Goal: Task Accomplishment & Management: Manage account settings

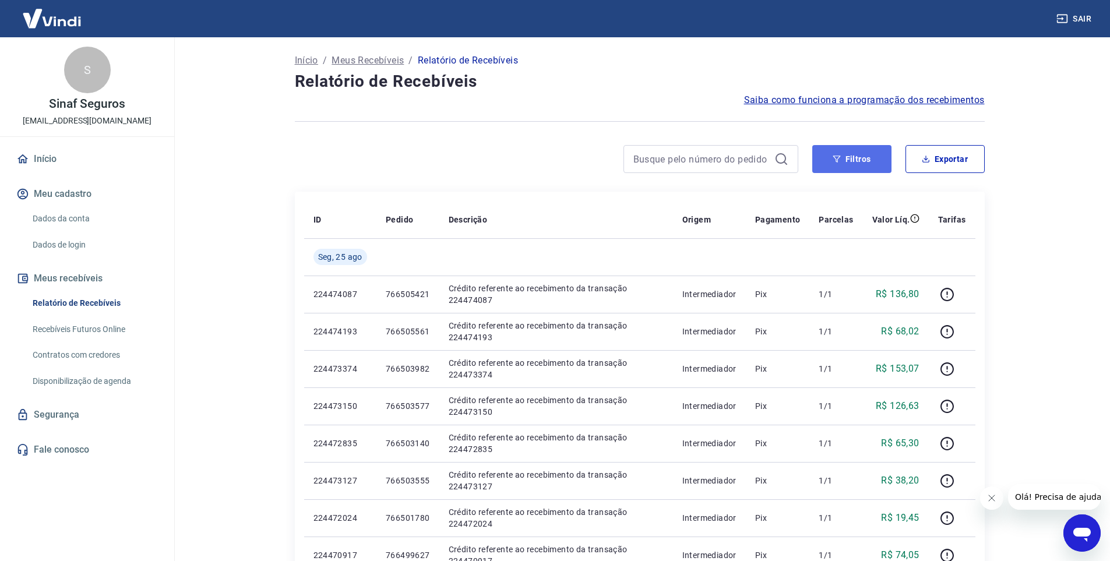
click at [843, 160] on button "Filtros" at bounding box center [852, 159] width 79 height 28
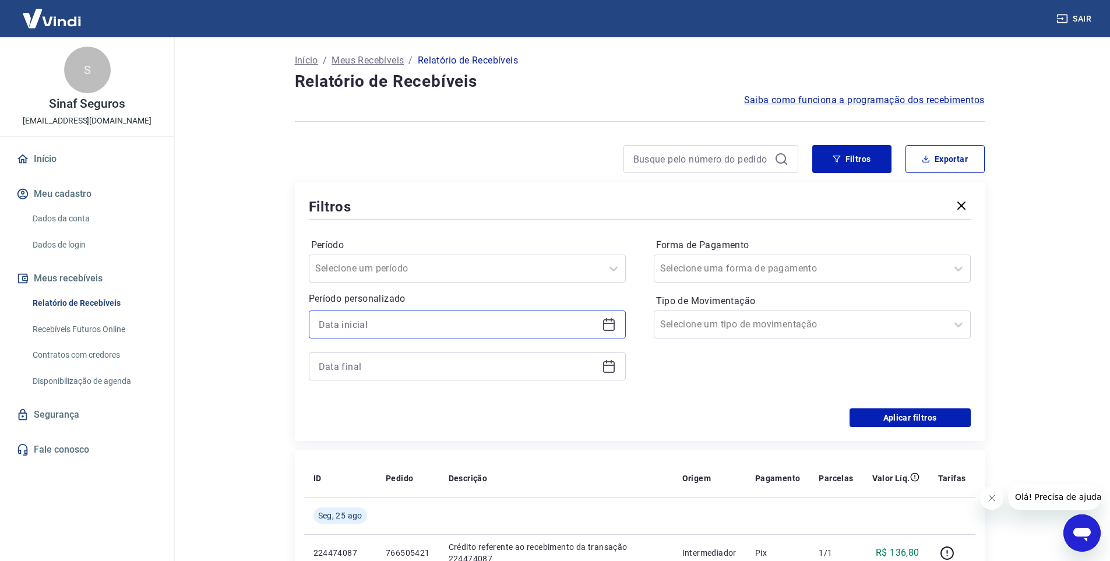
click at [388, 325] on input at bounding box center [458, 324] width 279 height 17
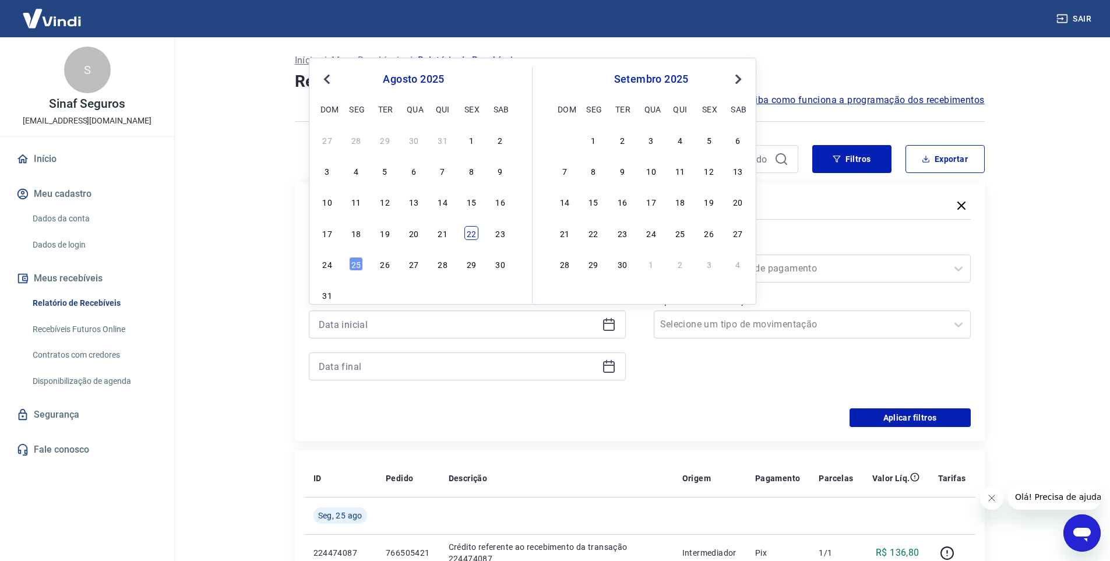
click at [471, 234] on div "22" at bounding box center [472, 233] width 14 height 14
type input "[DATE]"
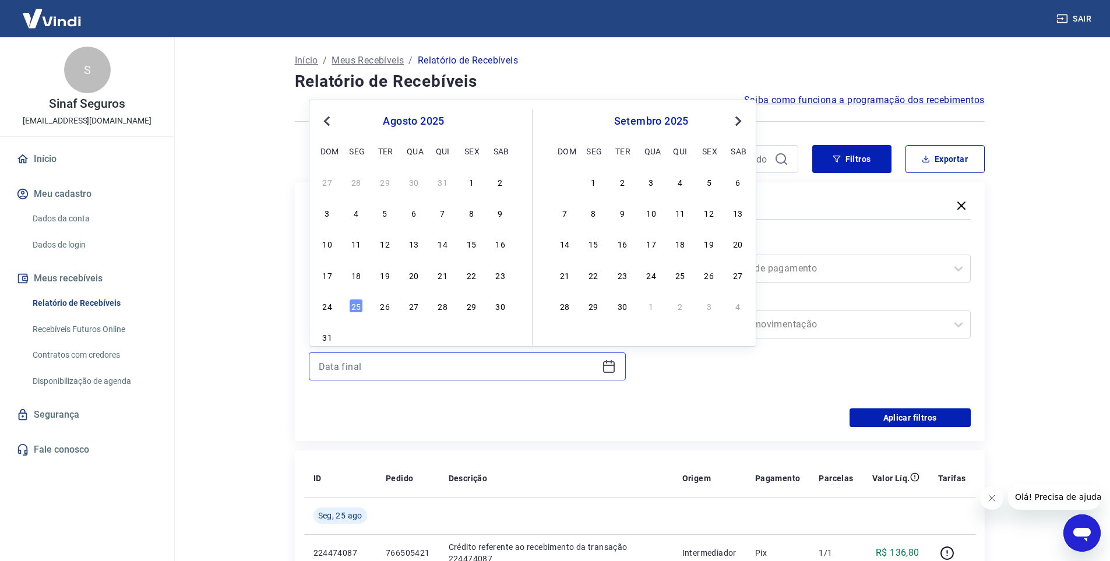
click at [339, 363] on input at bounding box center [458, 366] width 279 height 17
click at [469, 272] on div "22" at bounding box center [472, 275] width 14 height 14
type input "[DATE]"
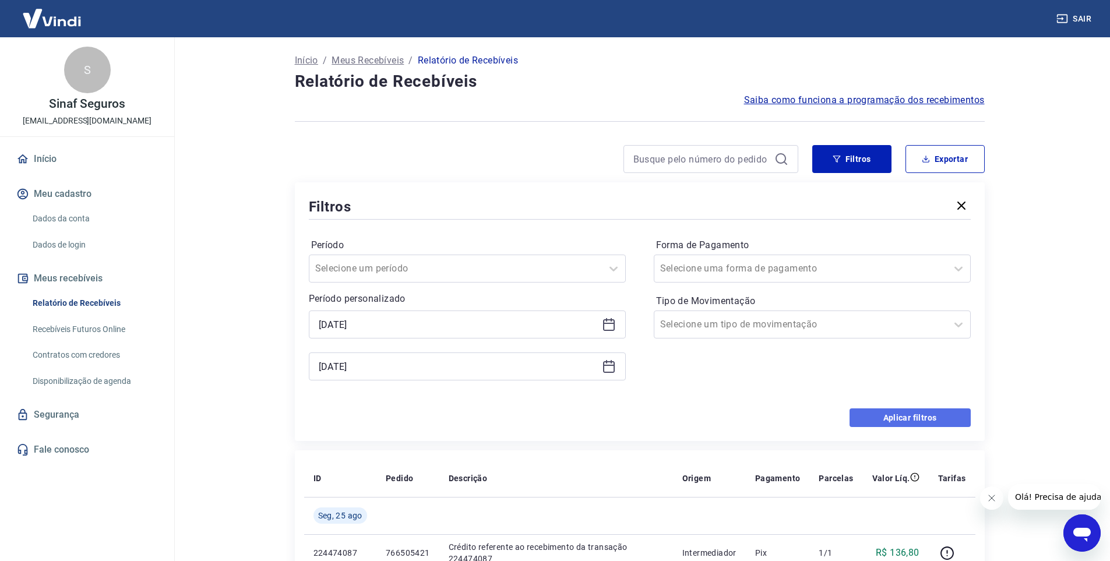
click at [894, 413] on button "Aplicar filtros" at bounding box center [910, 418] width 121 height 19
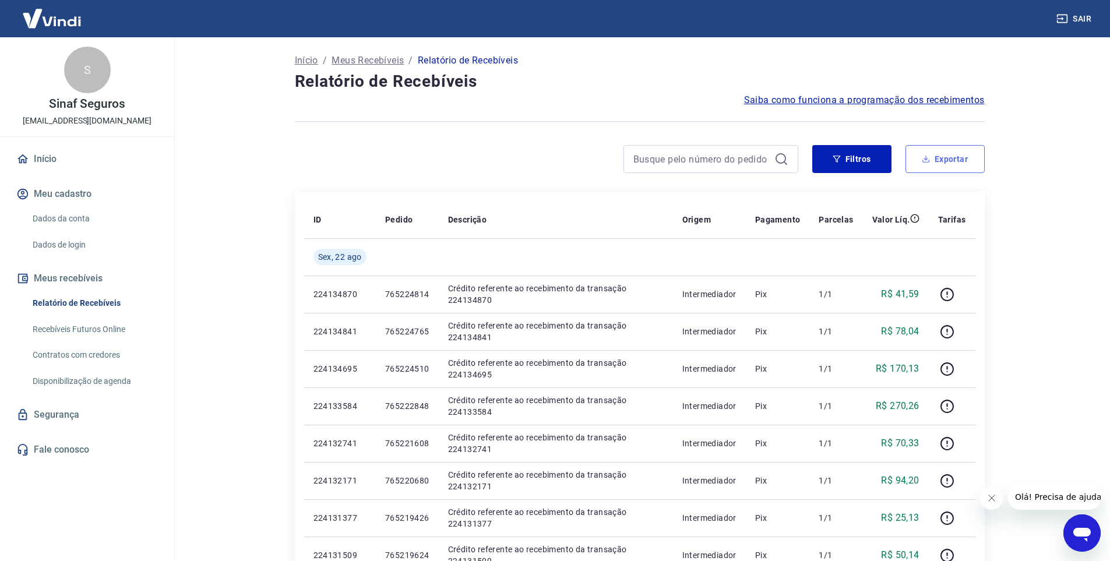
click at [948, 157] on button "Exportar" at bounding box center [945, 159] width 79 height 28
type input "[DATE]"
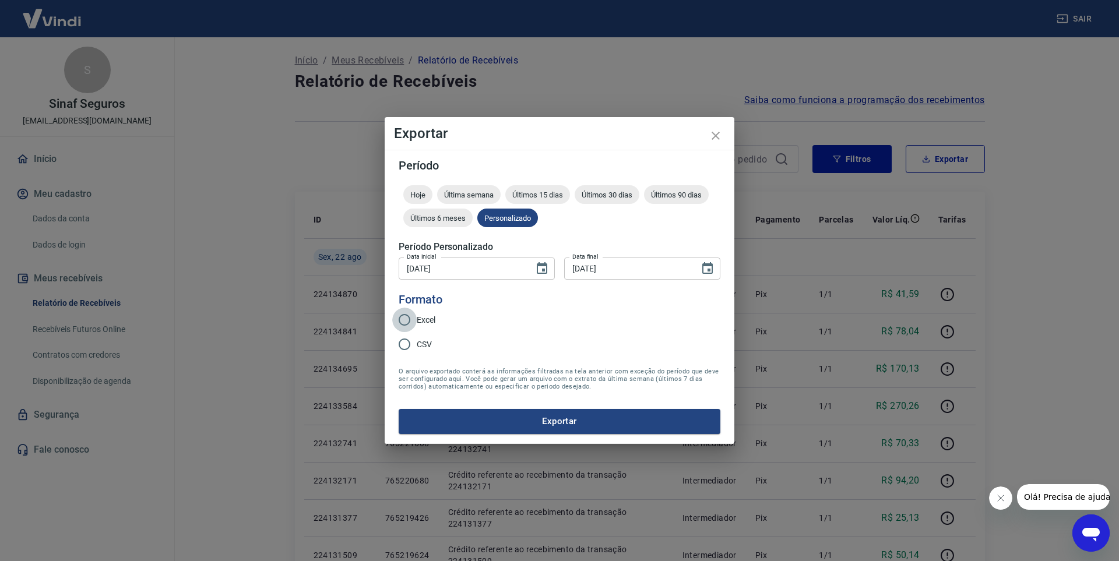
click at [403, 319] on input "Excel" at bounding box center [404, 320] width 24 height 24
radio input "true"
click at [414, 269] on input "[DATE]" at bounding box center [462, 269] width 127 height 22
type input "[DATE]"
click at [715, 139] on icon "close" at bounding box center [716, 136] width 14 height 14
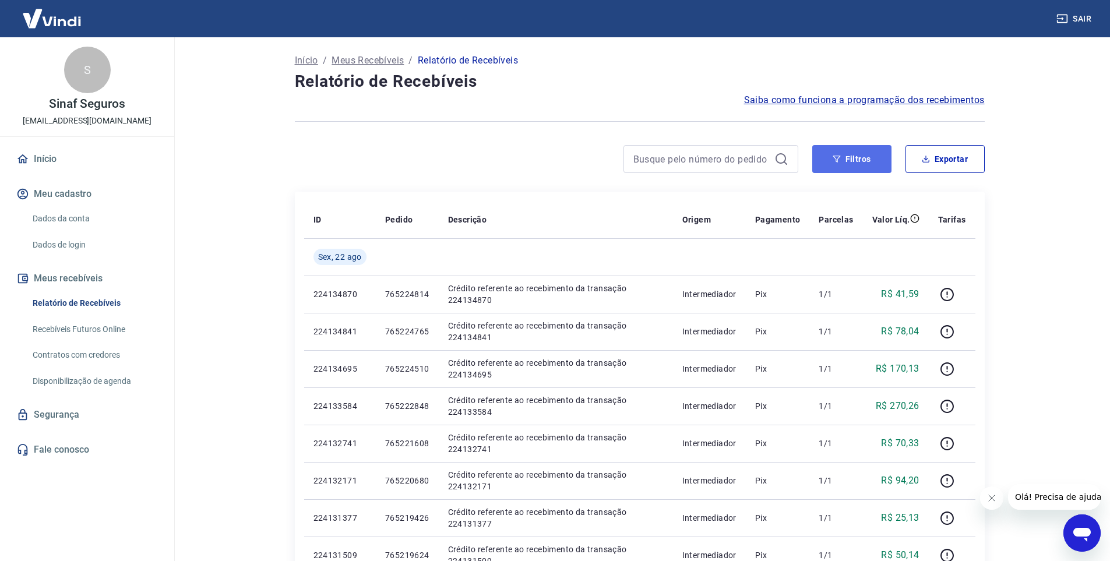
click at [857, 147] on button "Filtros" at bounding box center [852, 159] width 79 height 28
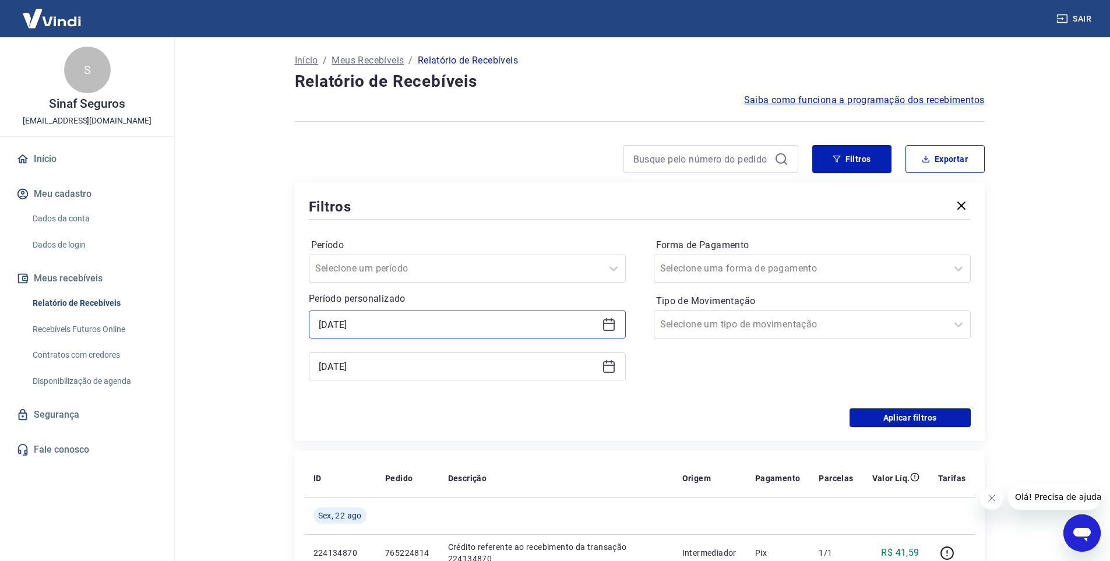
click at [325, 324] on input "[DATE]" at bounding box center [458, 324] width 279 height 17
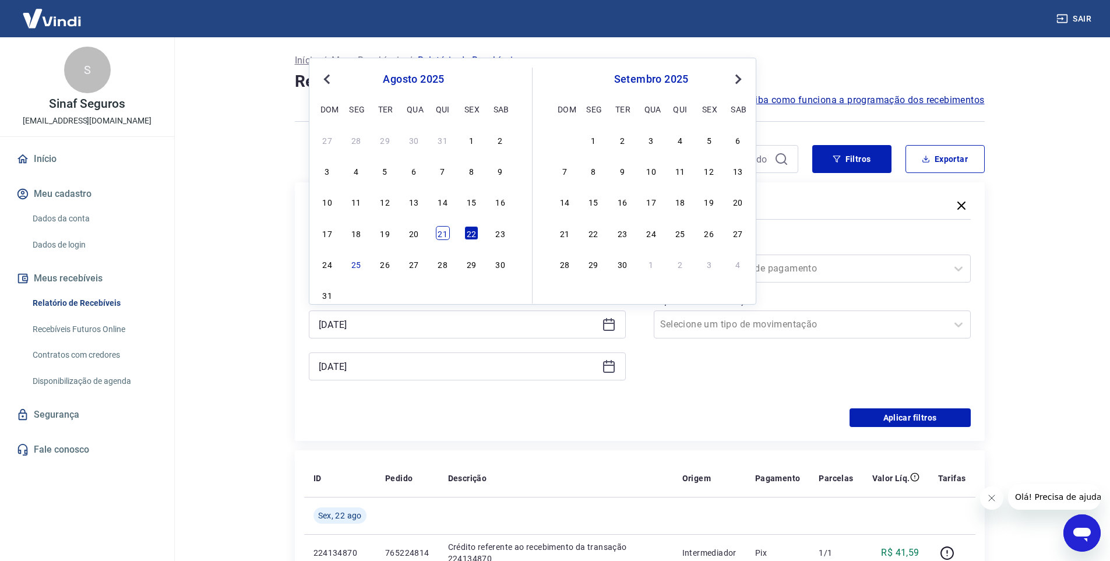
click at [445, 231] on div "21" at bounding box center [443, 233] width 14 height 14
type input "[DATE]"
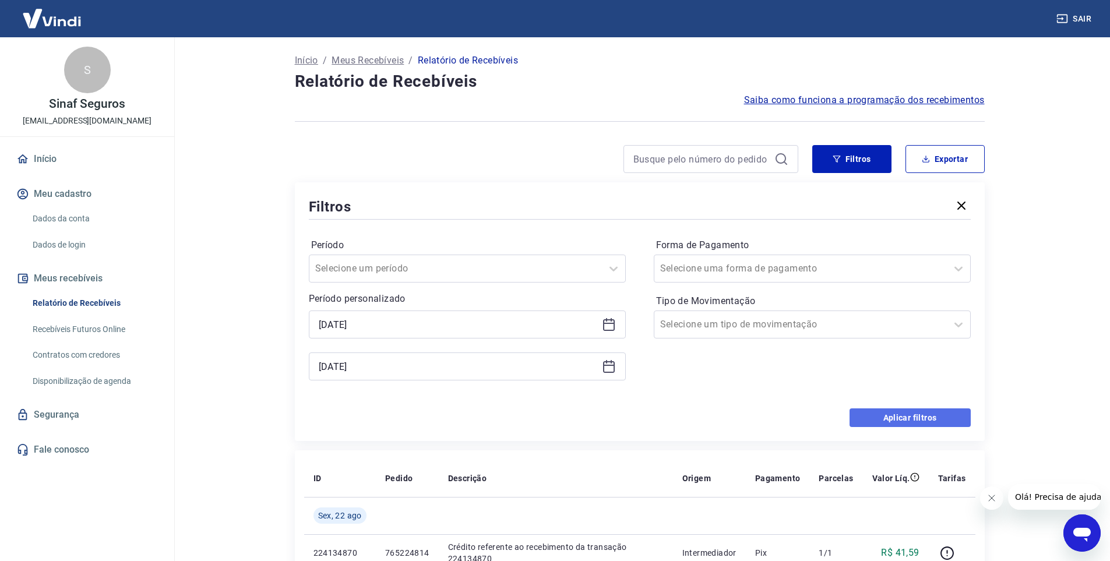
click at [884, 424] on button "Aplicar filtros" at bounding box center [910, 418] width 121 height 19
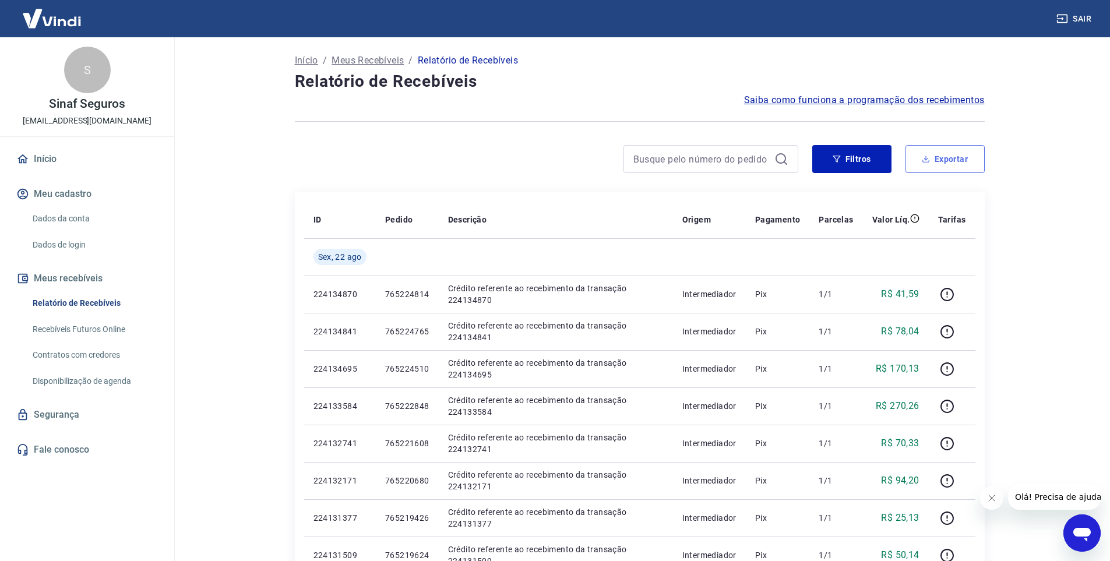
click at [947, 159] on button "Exportar" at bounding box center [945, 159] width 79 height 28
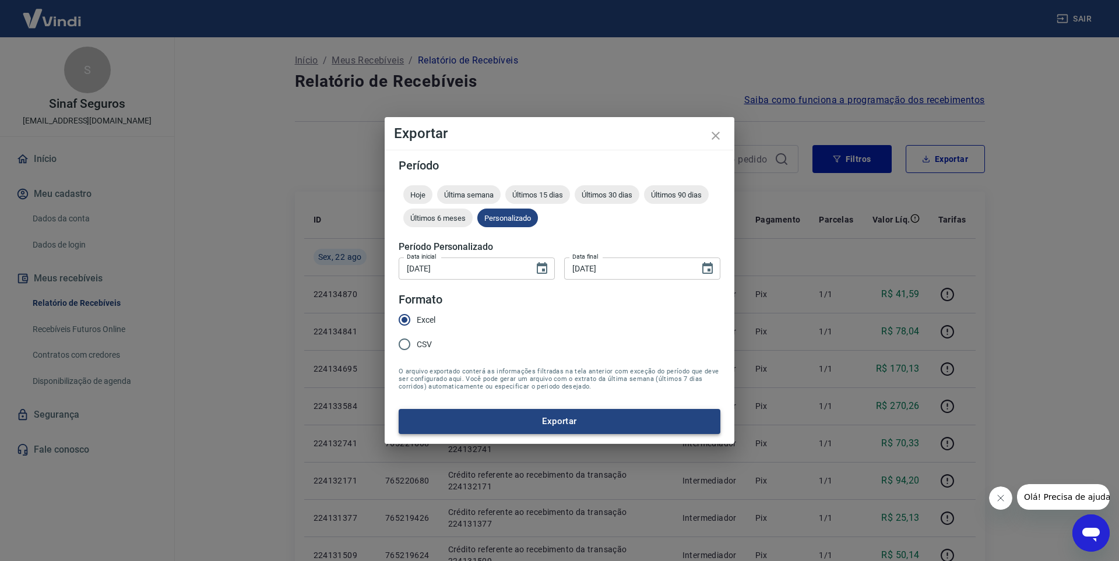
click at [591, 417] on button "Exportar" at bounding box center [560, 421] width 322 height 24
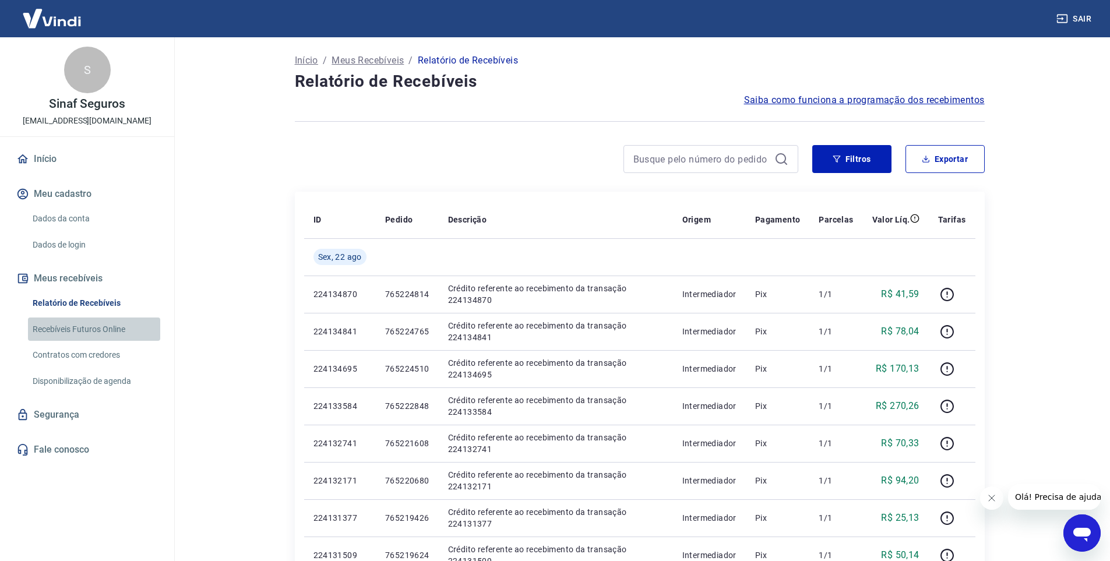
click at [96, 331] on link "Recebíveis Futuros Online" at bounding box center [94, 330] width 132 height 24
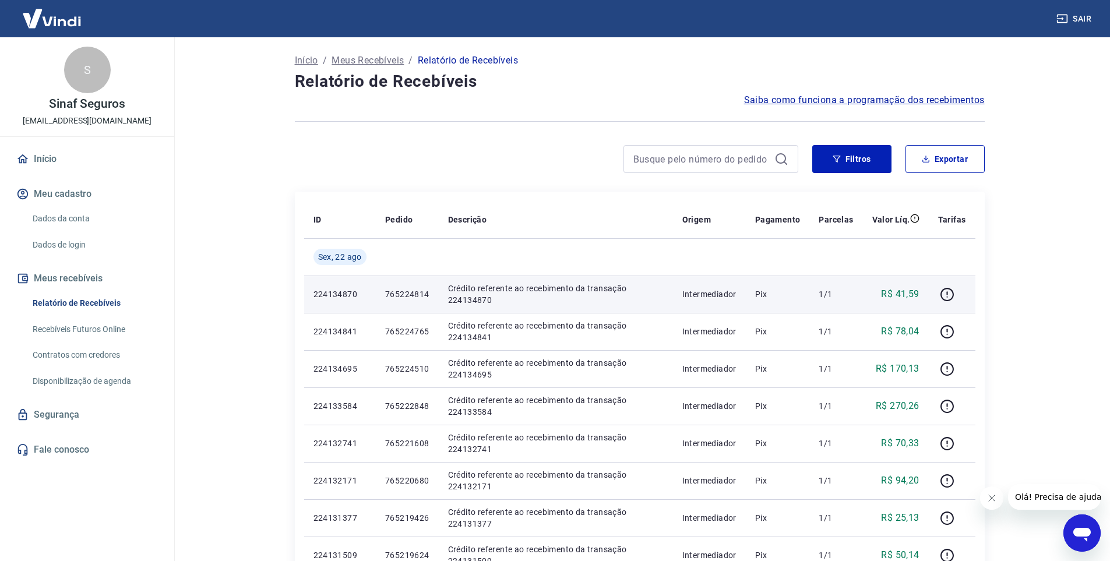
click at [914, 294] on p "R$ 41,59" at bounding box center [900, 294] width 38 height 14
click at [762, 298] on p "Pix" at bounding box center [777, 295] width 45 height 12
click at [700, 298] on p "Intermediador" at bounding box center [710, 295] width 54 height 12
click at [475, 303] on p "Crédito referente ao recebimento da transação 224134870" at bounding box center [556, 294] width 216 height 23
click at [342, 298] on p "224134870" at bounding box center [340, 295] width 53 height 12
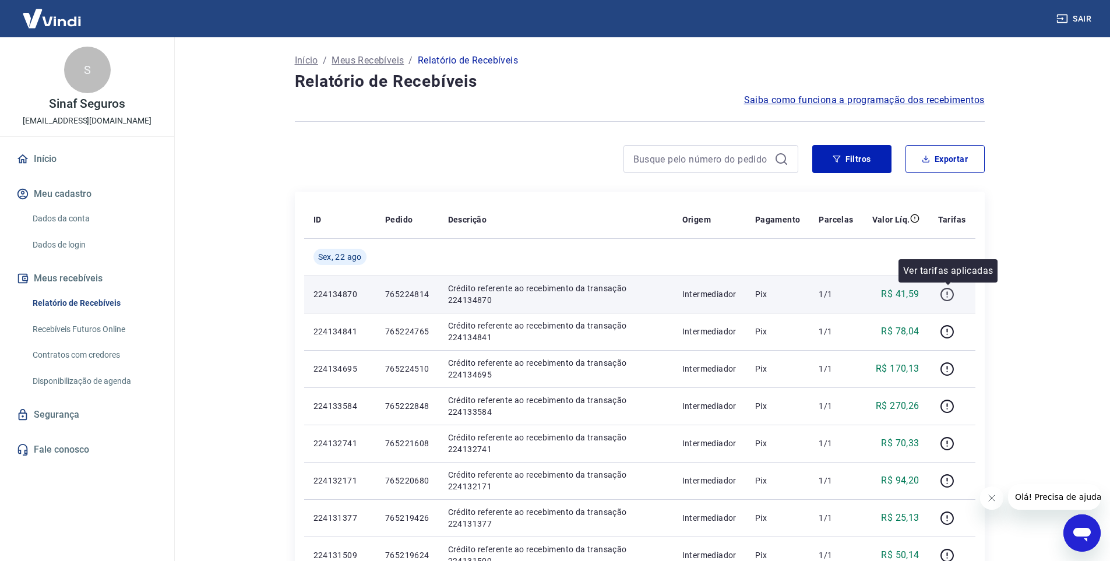
click at [948, 291] on icon "button" at bounding box center [947, 294] width 15 height 15
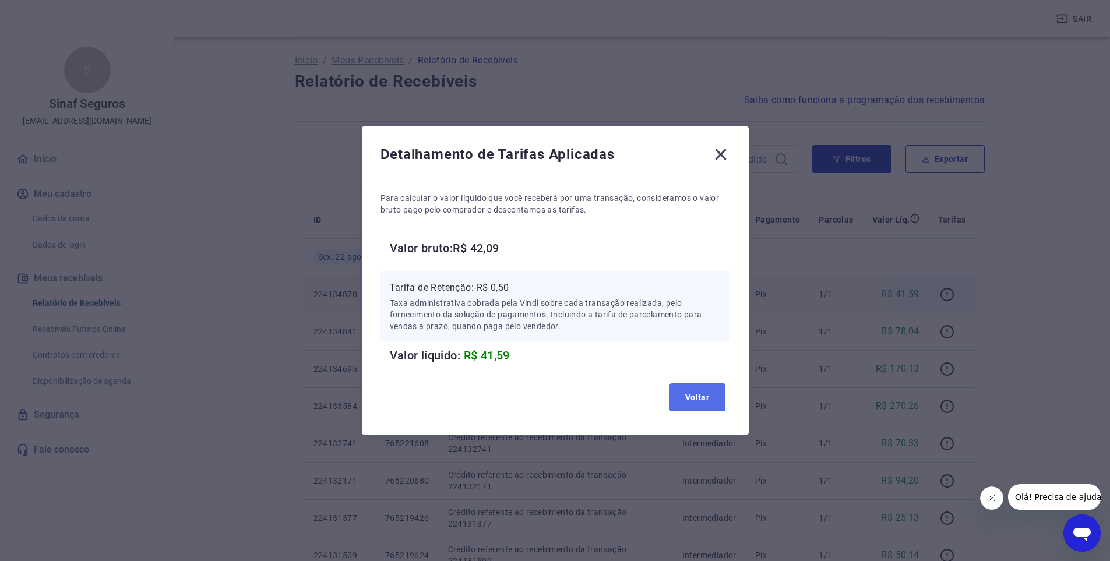
click at [705, 393] on button "Voltar" at bounding box center [698, 398] width 56 height 28
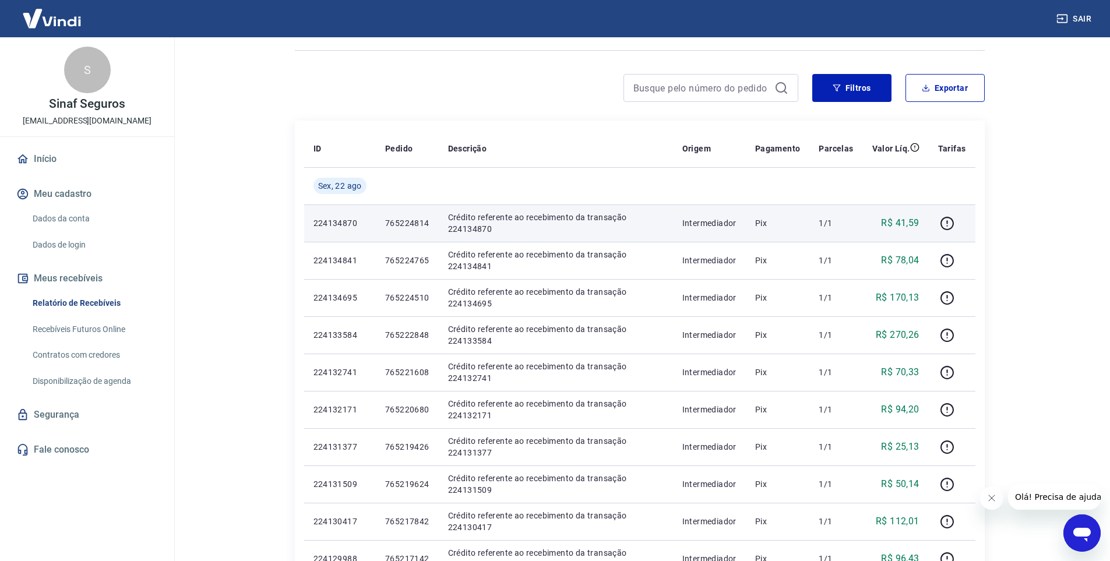
scroll to position [69, 0]
